Goal: Task Accomplishment & Management: Use online tool/utility

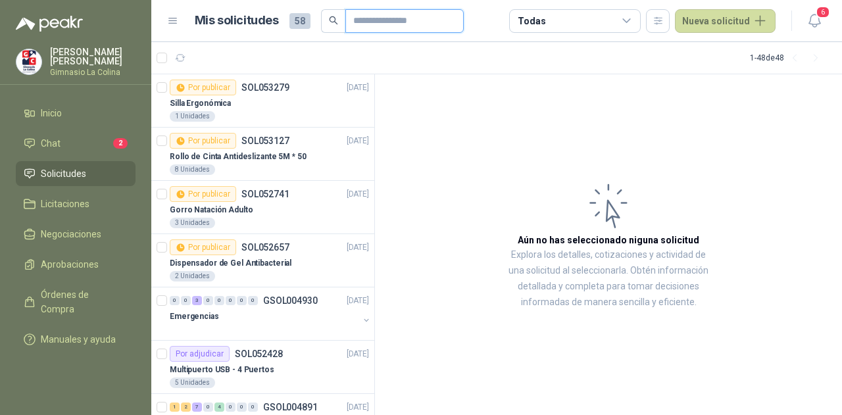
click at [357, 11] on input "text" at bounding box center [399, 21] width 92 height 22
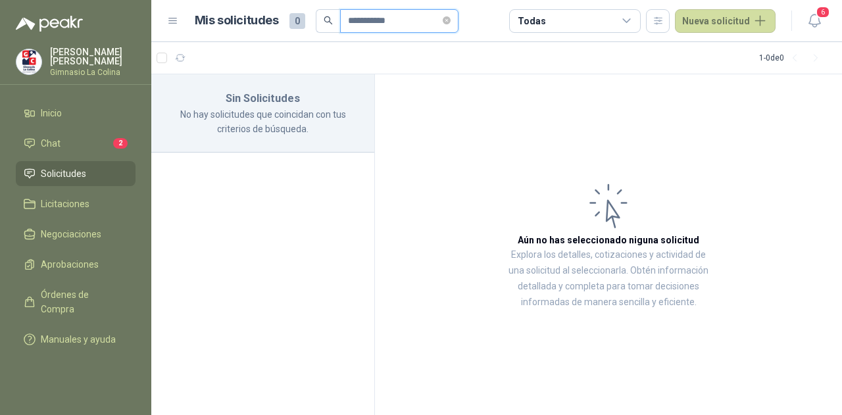
click at [376, 26] on input "**********" at bounding box center [394, 21] width 92 height 22
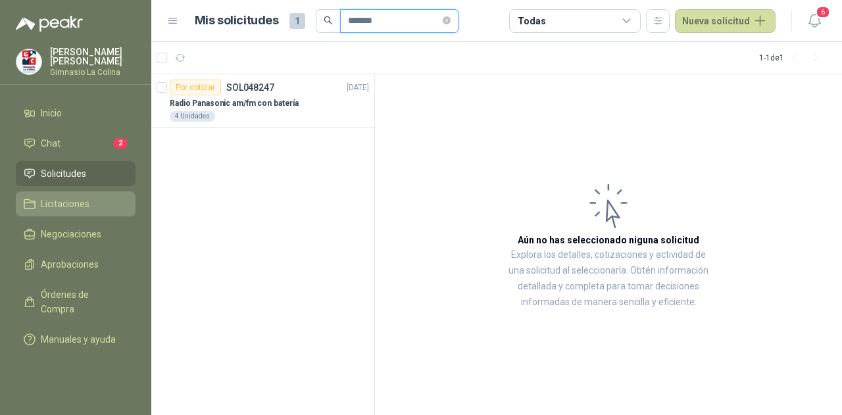
type input "*******"
click at [69, 209] on link "Licitaciones" at bounding box center [76, 203] width 120 height 25
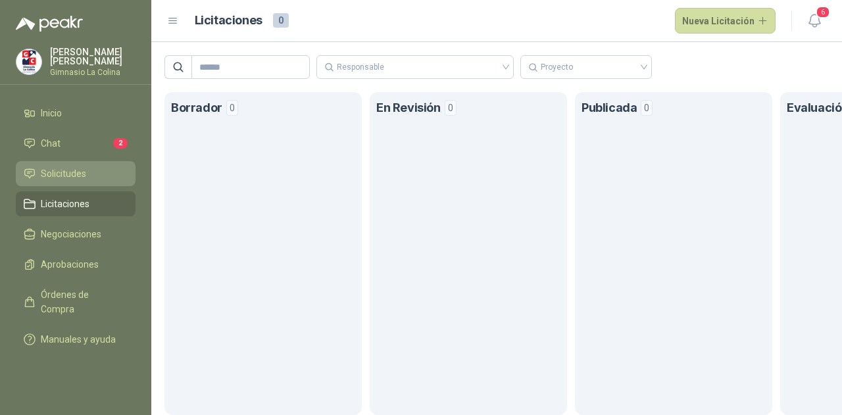
click at [78, 161] on link "Solicitudes" at bounding box center [76, 173] width 120 height 25
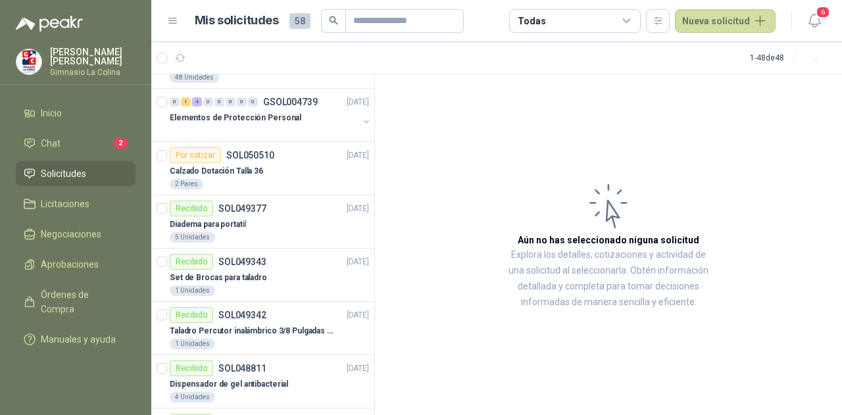
scroll to position [388, 0]
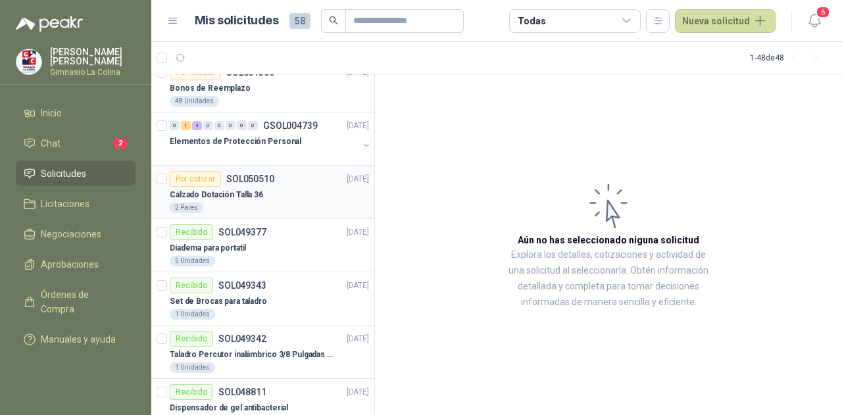
click at [264, 191] on div "Calzado Dotación Talla 36" at bounding box center [269, 195] width 199 height 16
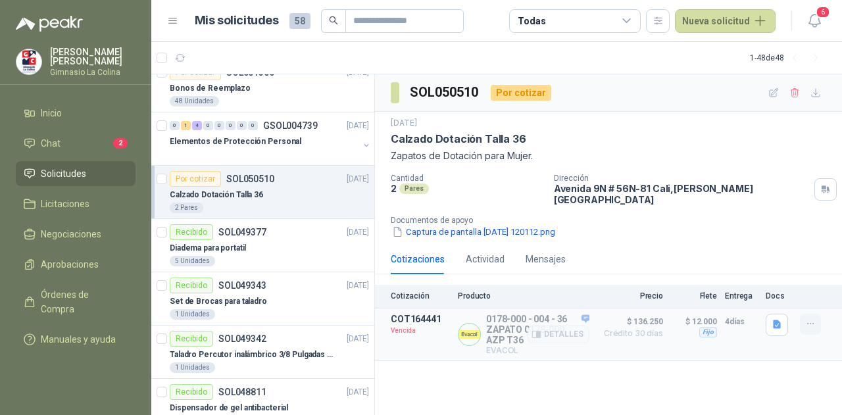
click at [820, 316] on button "button" at bounding box center [810, 324] width 21 height 21
click at [763, 286] on button "Solicitar Recotización" at bounding box center [784, 285] width 105 height 21
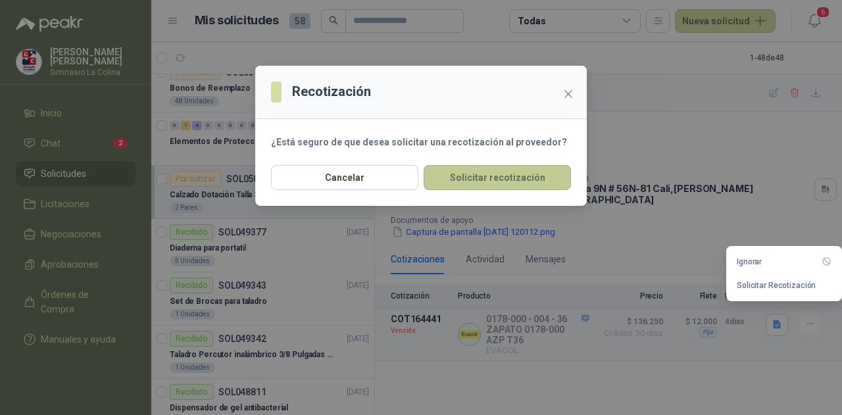
click at [520, 184] on button "Solicitar recotización" at bounding box center [497, 177] width 147 height 25
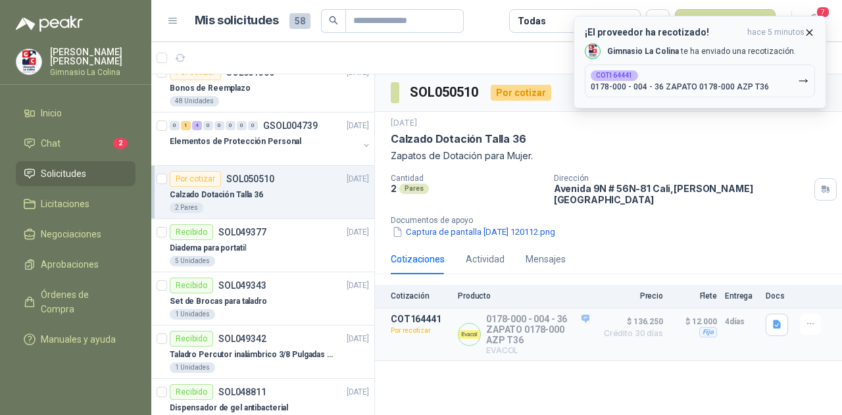
click at [699, 57] on div "Gimnasio La Colina te ha enviado una recotización." at bounding box center [690, 51] width 211 height 16
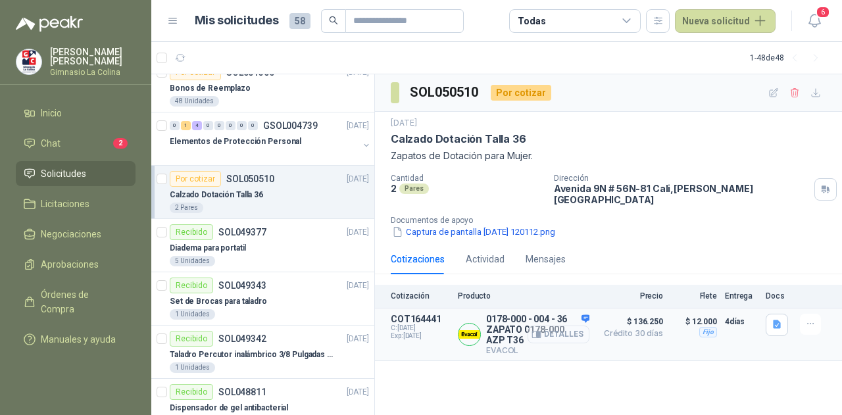
click at [562, 326] on button "Detalles" at bounding box center [559, 335] width 62 height 18
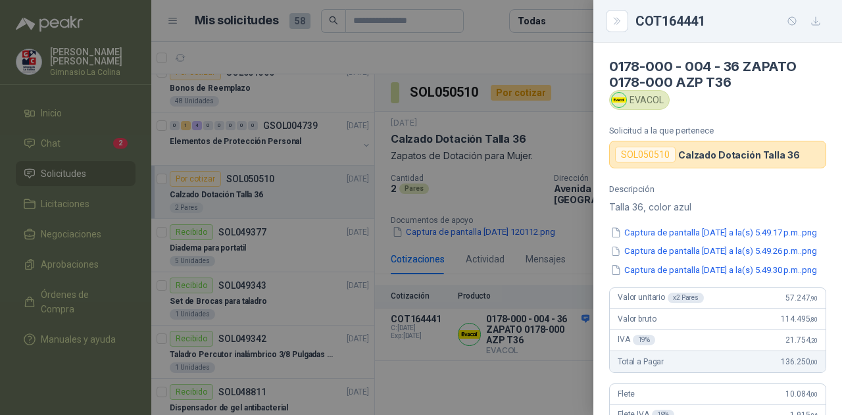
click at [537, 161] on div at bounding box center [421, 207] width 842 height 415
